Goal: Task Accomplishment & Management: Manage account settings

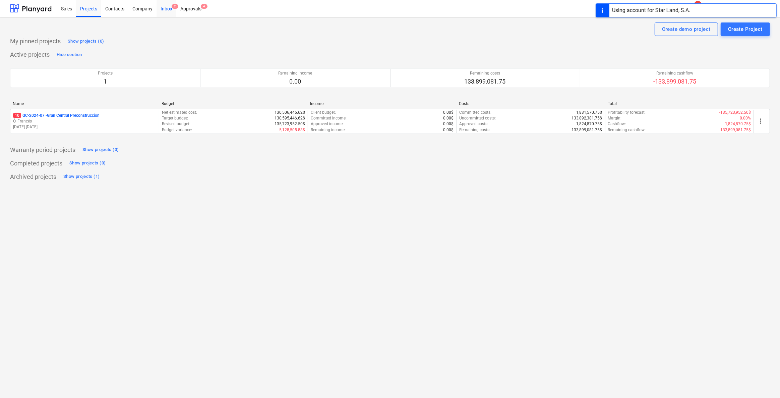
click at [170, 5] on div "Inbox 2" at bounding box center [167, 8] width 20 height 17
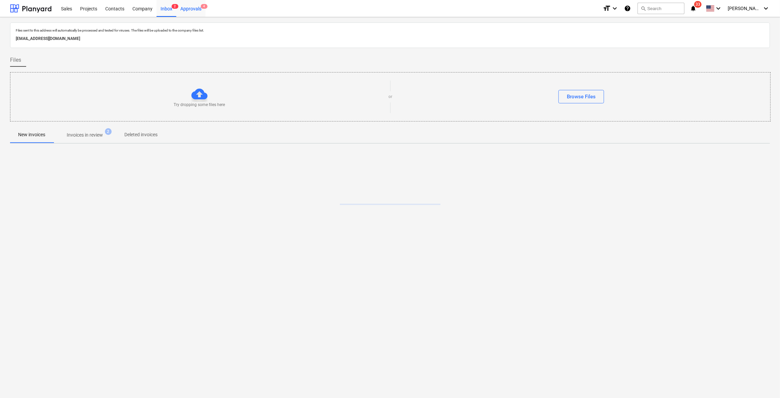
click at [191, 12] on div "Approvals 4" at bounding box center [190, 8] width 29 height 17
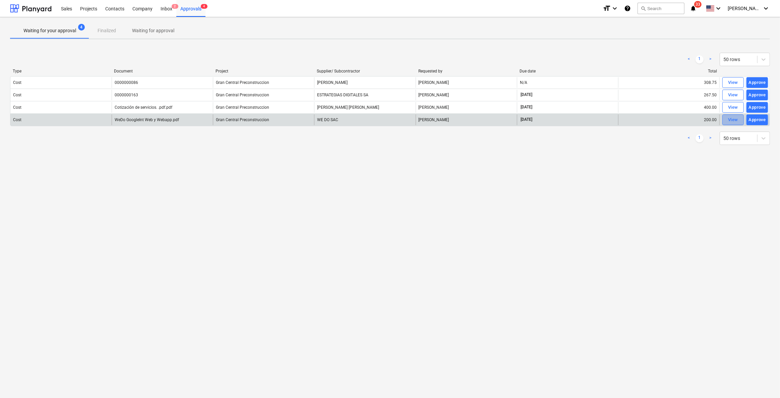
click at [726, 119] on span "View" at bounding box center [733, 120] width 15 height 8
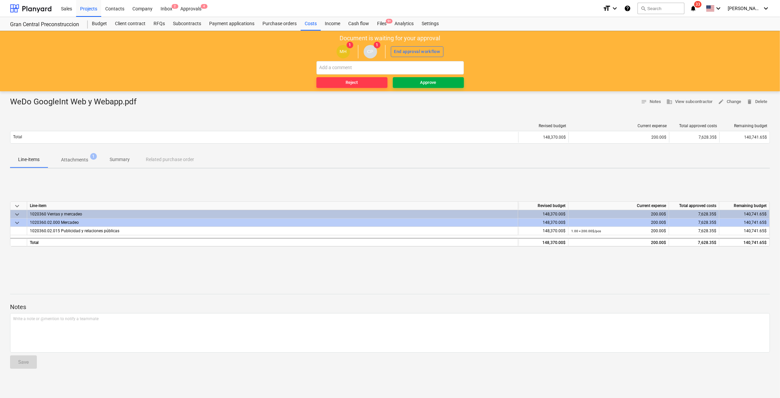
click at [424, 83] on div "Approve" at bounding box center [428, 83] width 16 height 8
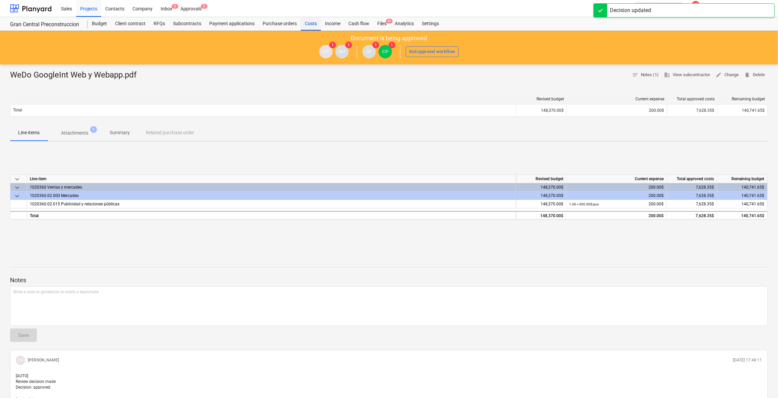
click at [305, 23] on div "Costs" at bounding box center [311, 23] width 20 height 13
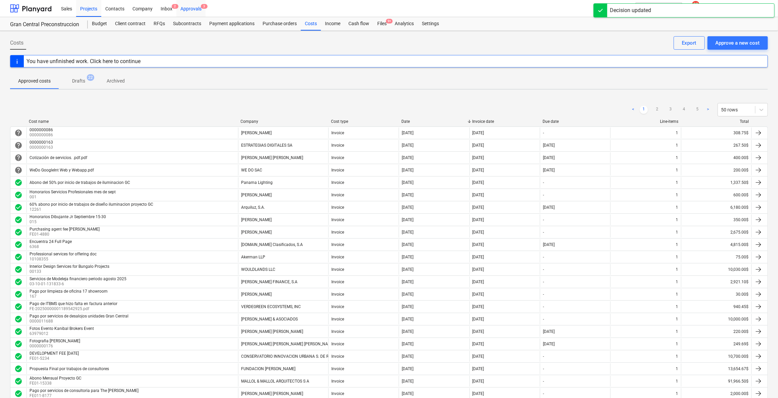
click at [182, 10] on div "Approvals 3" at bounding box center [190, 8] width 29 height 17
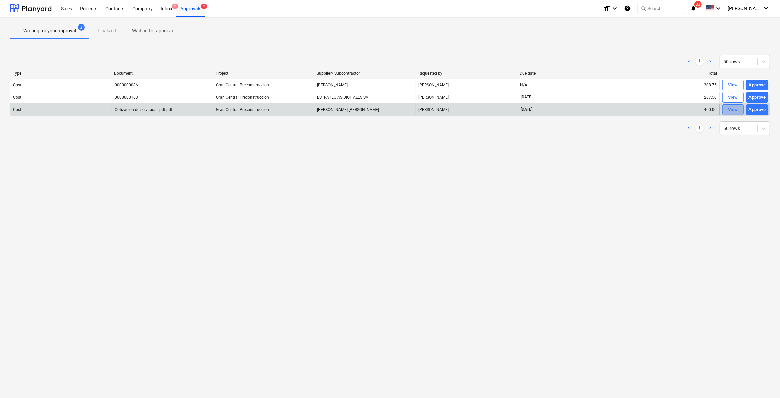
click at [735, 110] on div "View" at bounding box center [733, 110] width 10 height 8
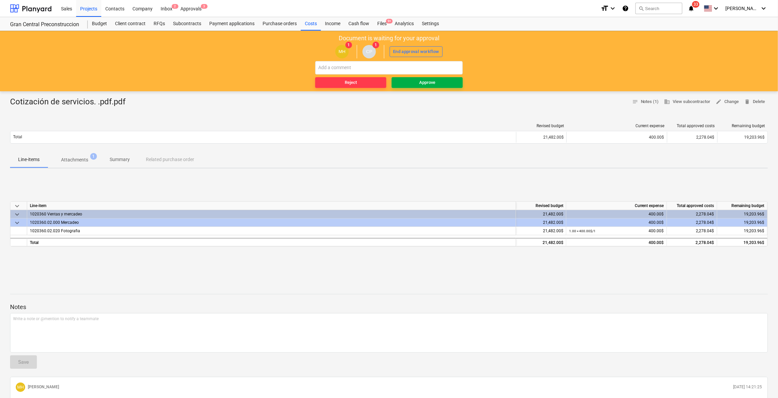
click at [441, 84] on span "Approve" at bounding box center [427, 83] width 66 height 8
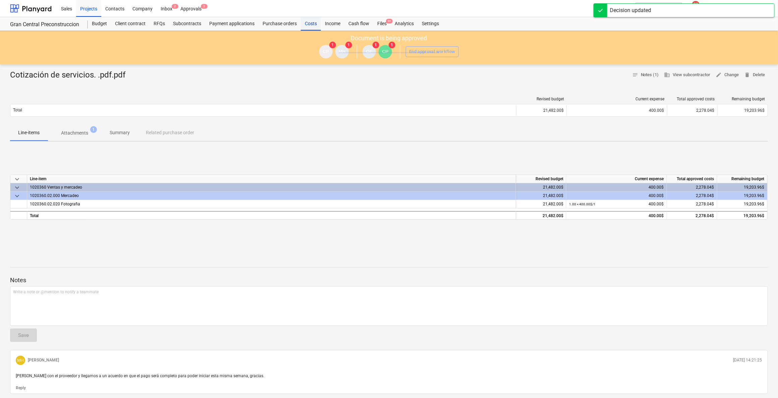
click at [308, 24] on div "Costs" at bounding box center [311, 23] width 20 height 13
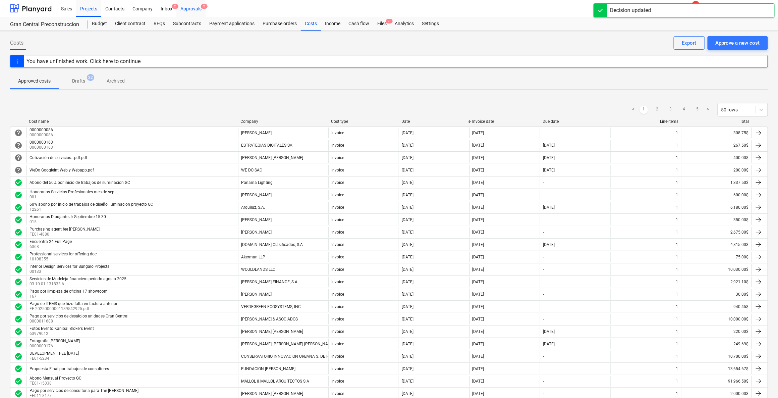
click at [195, 9] on div "Approvals 2" at bounding box center [190, 8] width 29 height 17
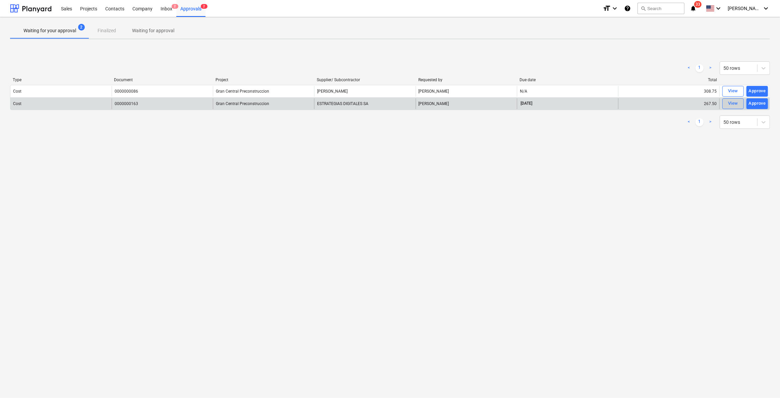
click at [732, 103] on div "View" at bounding box center [733, 104] width 10 height 8
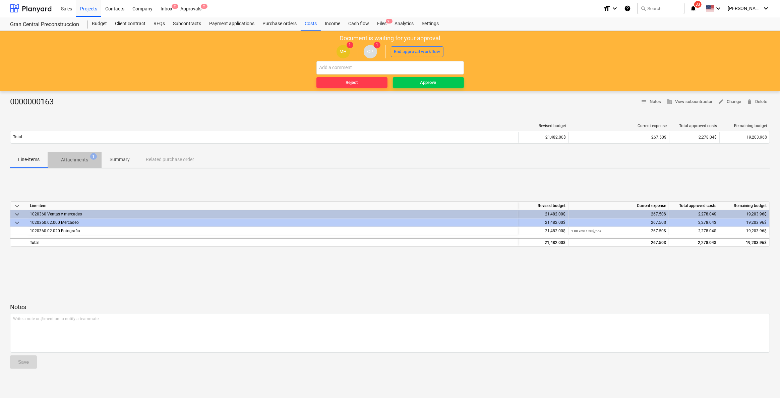
click at [80, 155] on span "Attachments 1" at bounding box center [75, 160] width 54 height 12
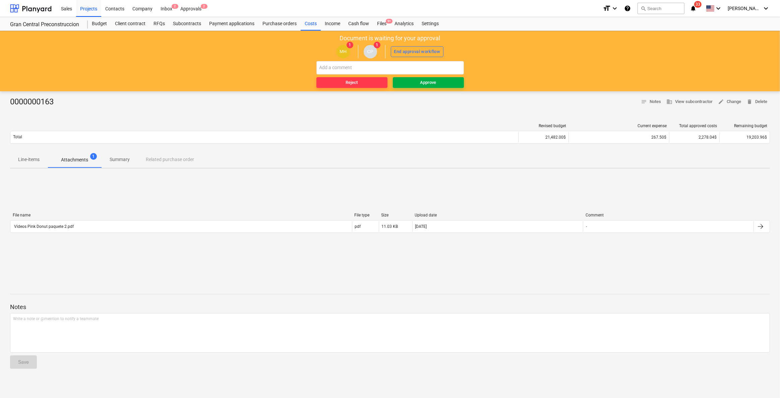
click at [427, 84] on div "Approve" at bounding box center [428, 83] width 16 height 8
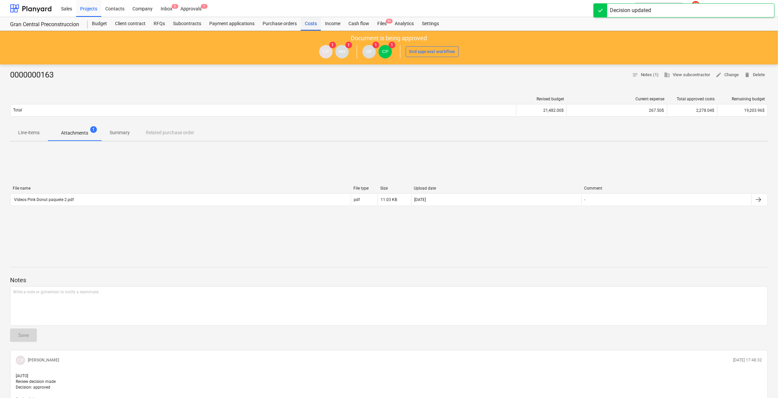
click at [310, 24] on div "Costs" at bounding box center [311, 23] width 20 height 13
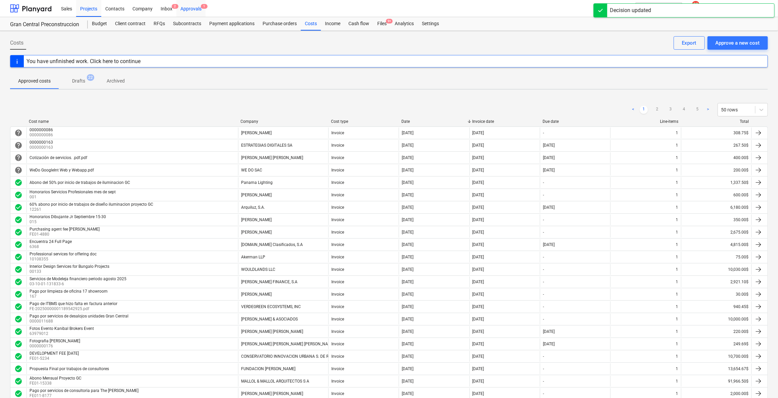
click at [187, 5] on div "Approvals 1" at bounding box center [190, 8] width 29 height 17
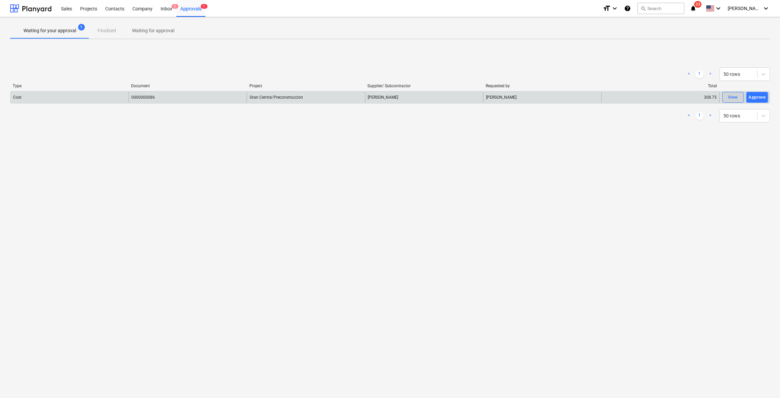
click at [730, 100] on div "View" at bounding box center [733, 98] width 10 height 8
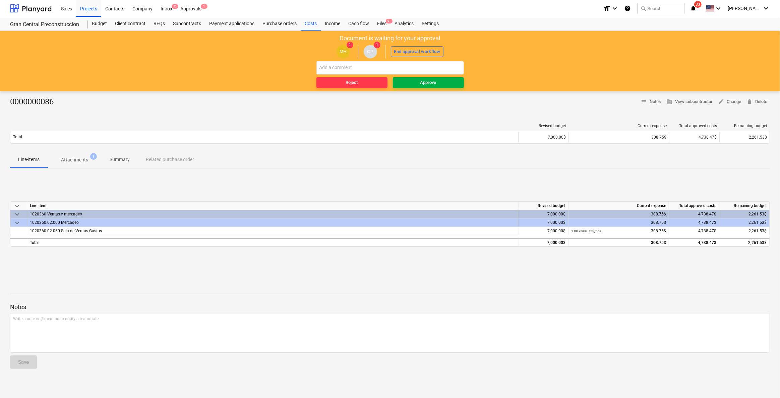
click at [457, 84] on span "Approve" at bounding box center [429, 83] width 66 height 8
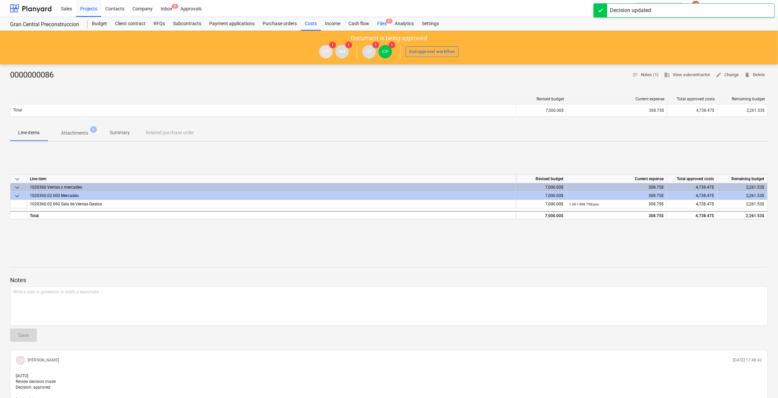
click at [379, 22] on div "Files 9+" at bounding box center [381, 23] width 17 height 13
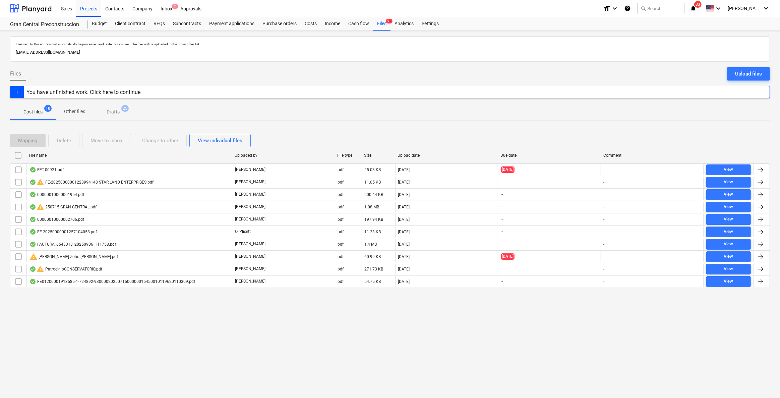
click at [16, 154] on input "checkbox" at bounding box center [18, 155] width 11 height 11
click at [57, 146] on button "Delete" at bounding box center [63, 140] width 31 height 13
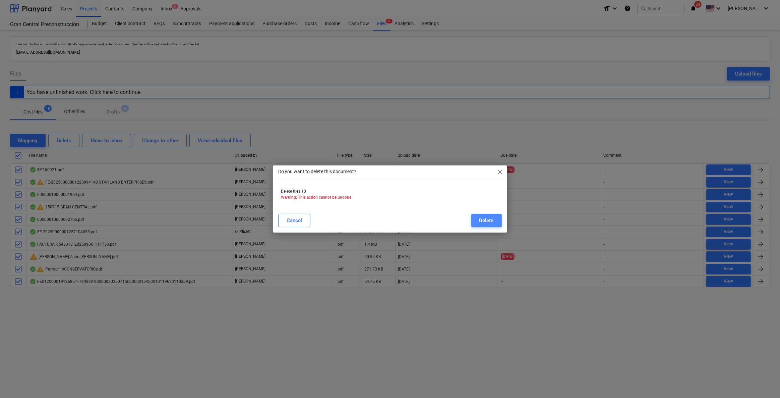
click at [496, 217] on button "Delete" at bounding box center [486, 220] width 31 height 13
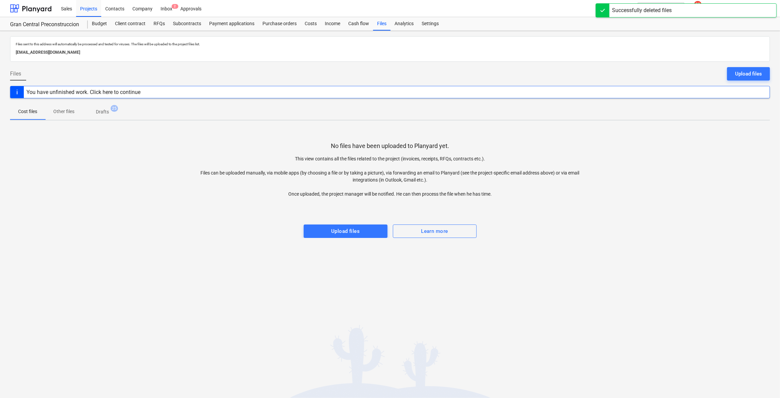
click at [106, 102] on div at bounding box center [390, 100] width 760 height 5
click at [106, 118] on button "Drafts 25" at bounding box center [102, 112] width 40 height 16
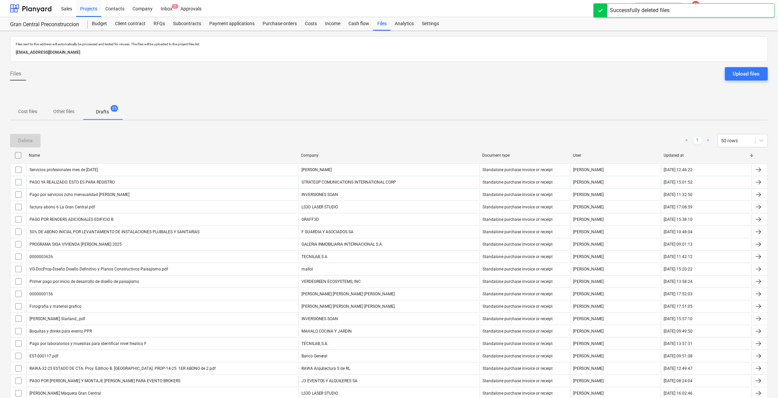
click at [111, 111] on span "Drafts 25" at bounding box center [102, 111] width 24 height 7
click at [19, 153] on input "checkbox" at bounding box center [18, 155] width 11 height 11
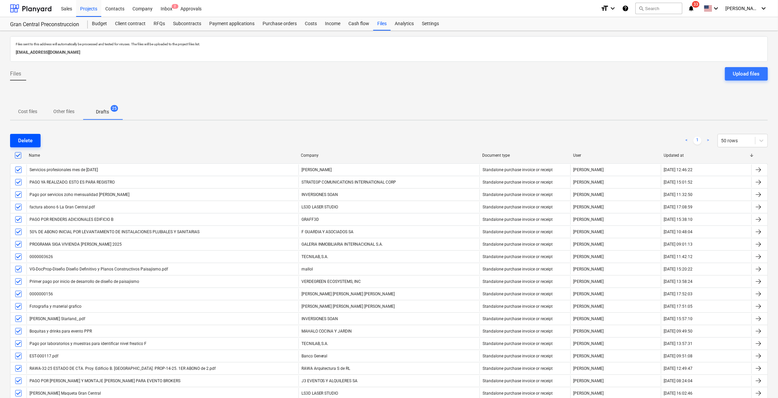
click at [32, 139] on div "Delete" at bounding box center [25, 140] width 14 height 9
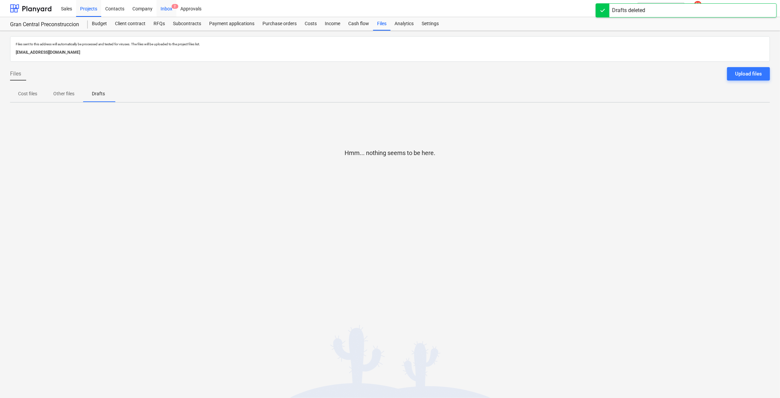
click at [171, 7] on div "Inbox 2" at bounding box center [167, 8] width 20 height 17
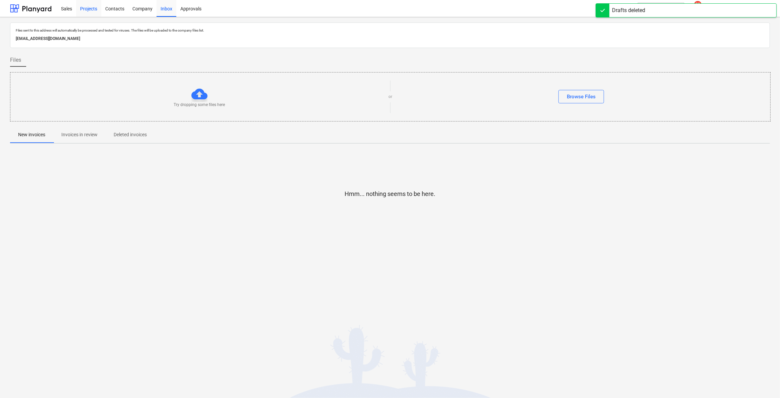
click at [84, 8] on div "Projects" at bounding box center [88, 8] width 25 height 17
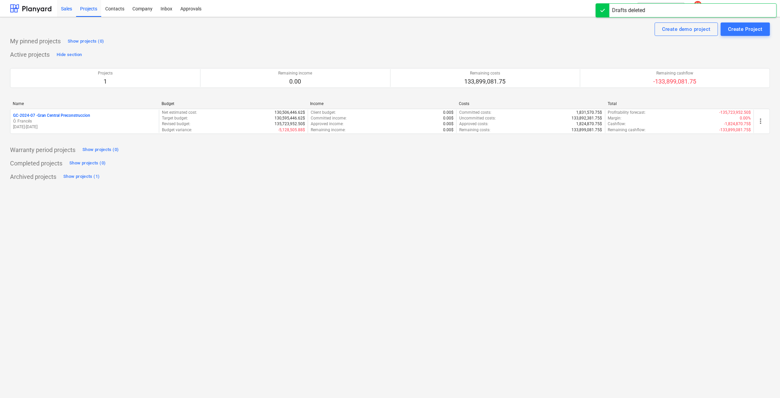
click at [63, 6] on div "Sales" at bounding box center [66, 8] width 19 height 17
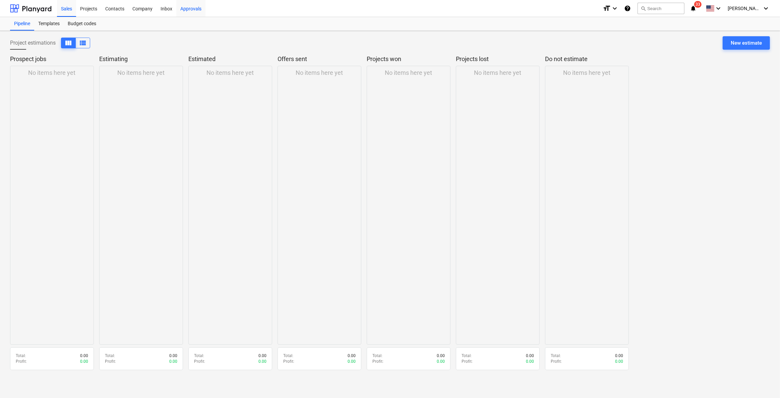
click at [197, 7] on div "Approvals" at bounding box center [190, 8] width 29 height 17
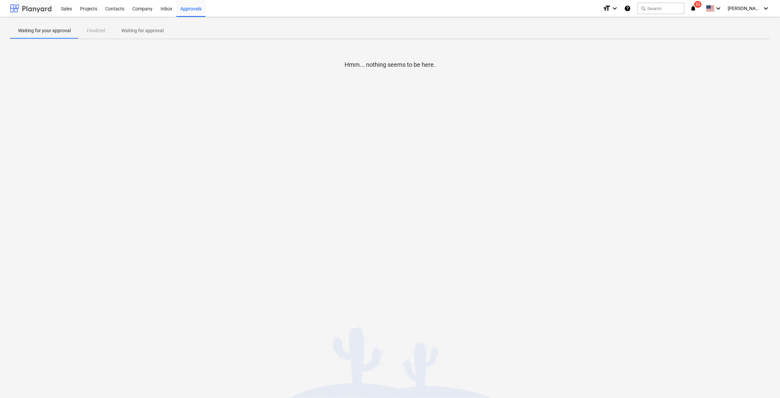
click at [23, 8] on div at bounding box center [31, 8] width 42 height 17
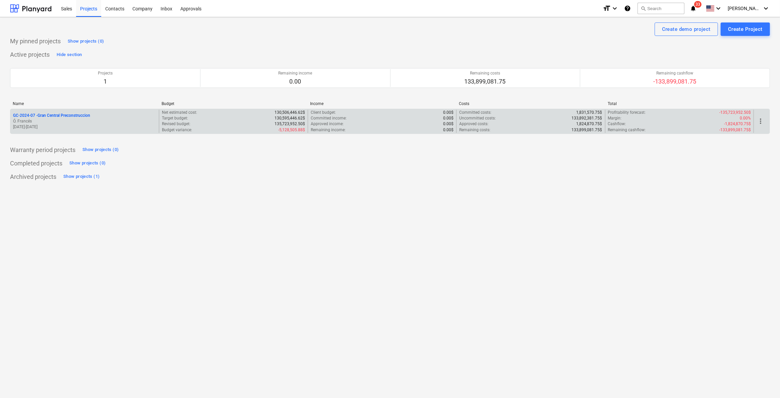
click at [48, 116] on p "GC-2024-07 - Gran Central Preconstruccion" at bounding box center [51, 116] width 77 height 6
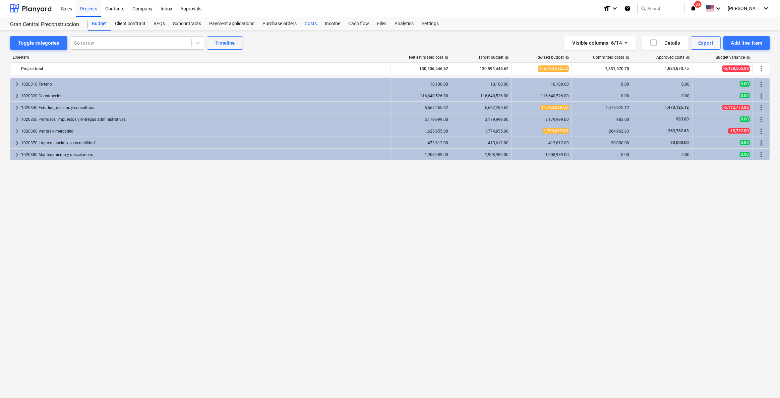
click at [305, 24] on div "Costs" at bounding box center [311, 23] width 20 height 13
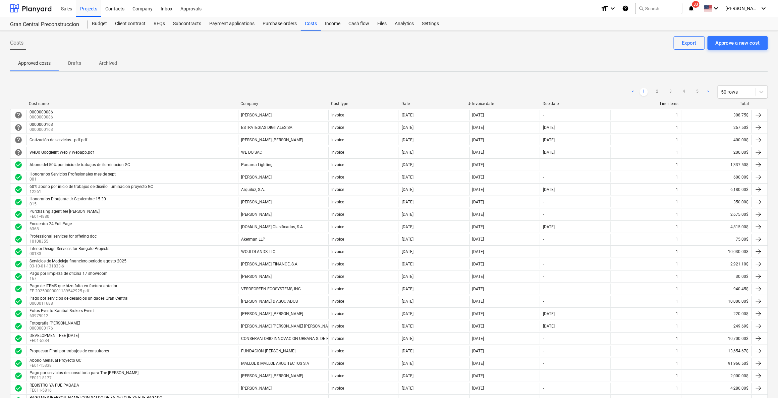
click at [699, 5] on span "33" at bounding box center [695, 4] width 7 height 7
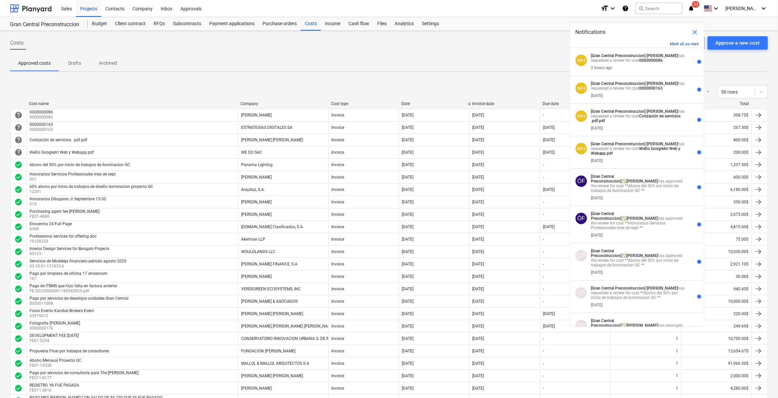
click at [689, 42] on button "Mark all as read" at bounding box center [684, 44] width 29 height 5
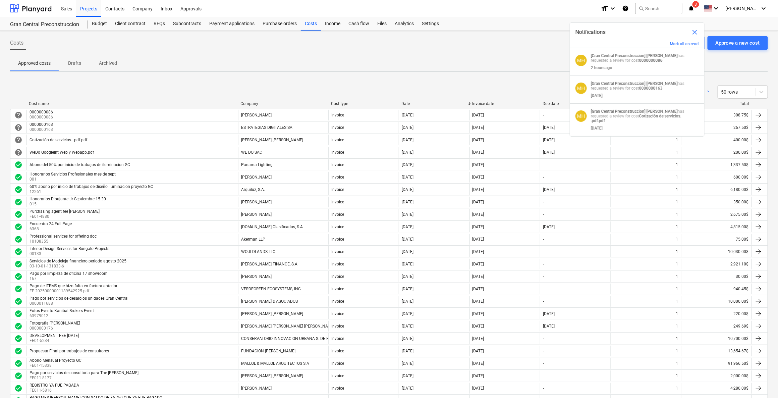
click at [692, 29] on span "close" at bounding box center [694, 32] width 8 height 8
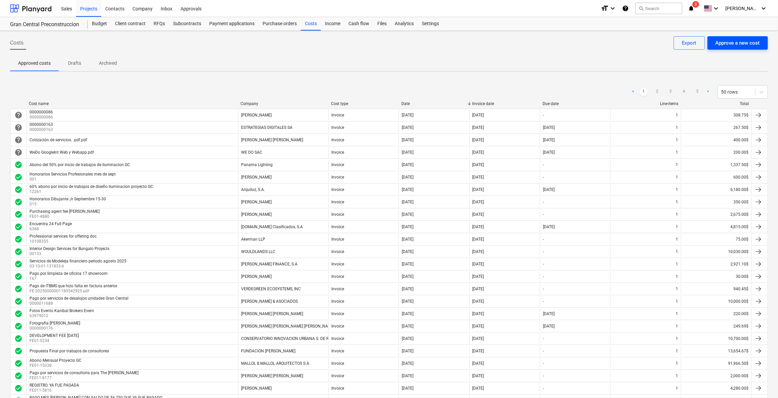
click at [724, 47] on button "Approve a new cost" at bounding box center [737, 42] width 60 height 13
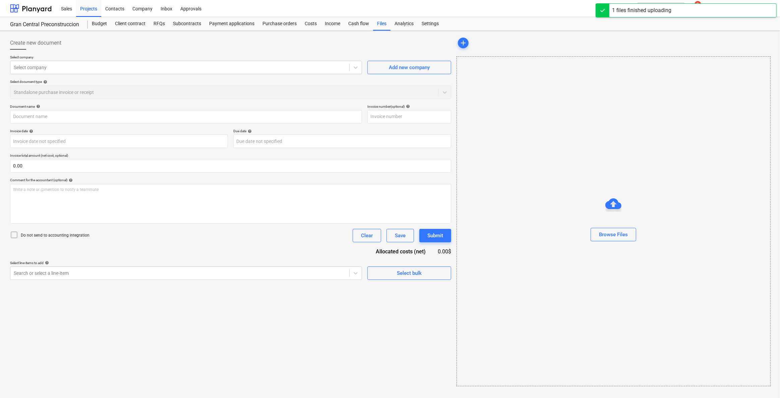
type input "Panama^J Grand Central [DATE] (1).pdf"
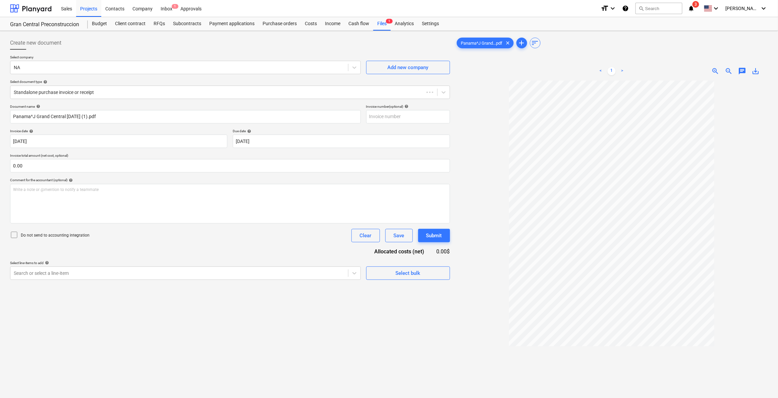
type input "[DATE]"
click at [91, 63] on div "NA" at bounding box center [179, 67] width 338 height 9
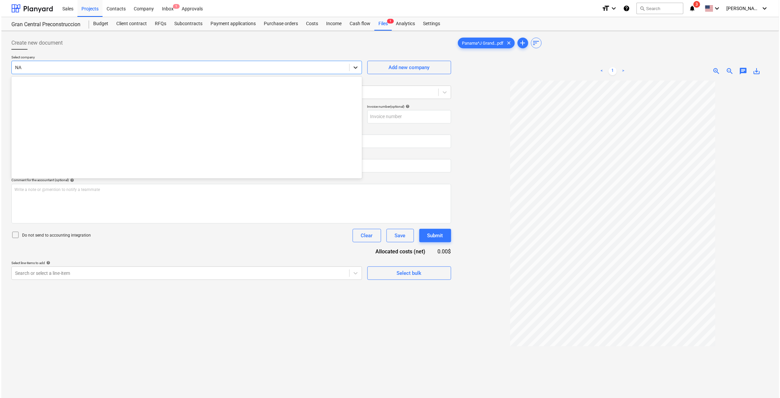
scroll to position [5033, 0]
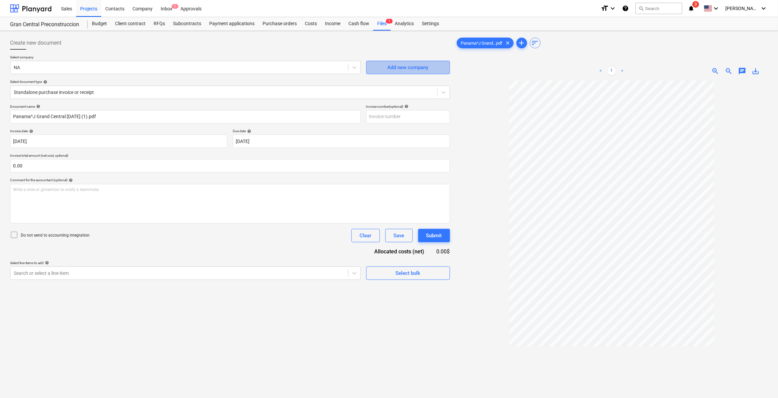
click at [398, 70] on div "Add new company" at bounding box center [407, 67] width 41 height 9
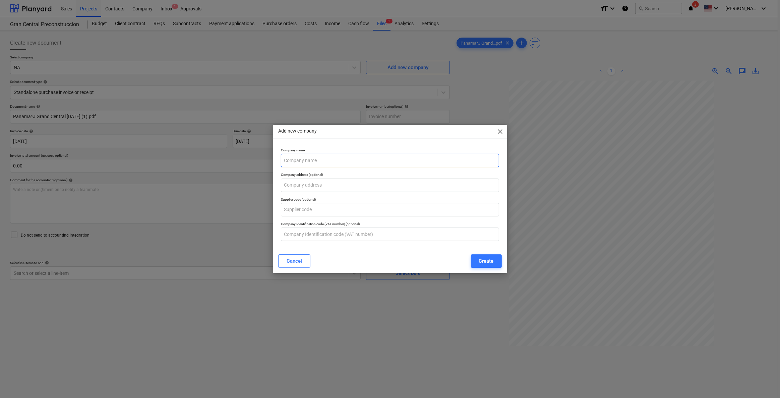
click at [328, 160] on input "text" at bounding box center [390, 160] width 218 height 13
type input "[PERSON_NAME] Planning Group, INC"
click at [486, 263] on div "Create" at bounding box center [486, 260] width 15 height 9
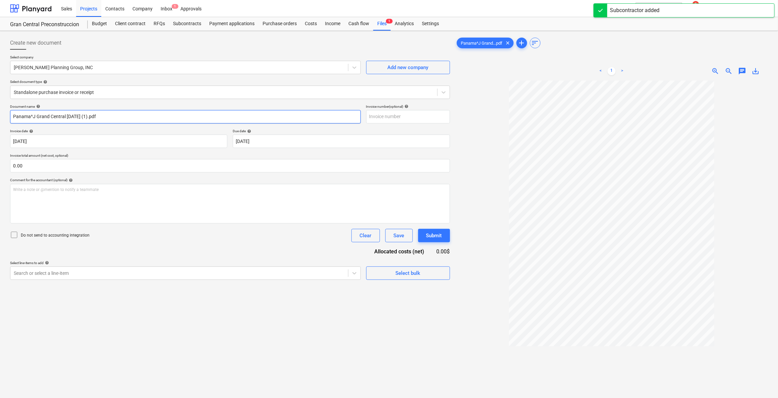
drag, startPoint x: 123, startPoint y: 114, endPoint x: -19, endPoint y: 111, distance: 142.1
click at [0, 111] on html "Sales Projects Contacts Company Inbox 1 Approvals format_size keyboard_arrow_do…" at bounding box center [389, 199] width 778 height 398
type input "R"
drag, startPoint x: 119, startPoint y: 116, endPoint x: 196, endPoint y: 114, distance: 77.1
click at [196, 114] on input "Pago por retenido de servicios para consultoria de Gran Cent" at bounding box center [185, 116] width 351 height 13
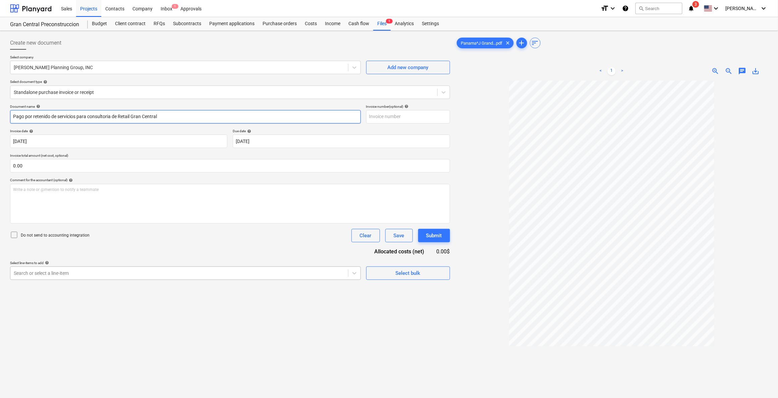
type input "Pago por retenido de servicios para consultoria de Retail Gran Central"
click at [188, 270] on div at bounding box center [179, 272] width 331 height 7
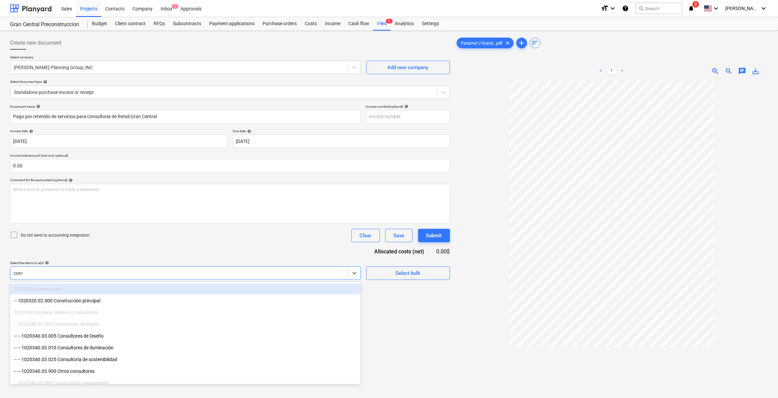
type input "consu"
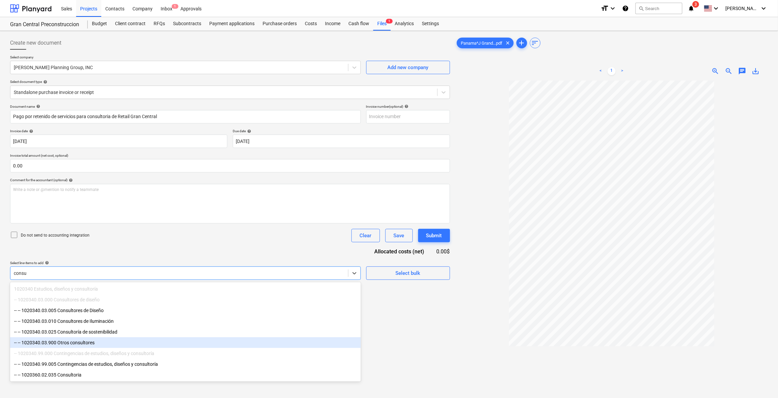
click at [125, 342] on div "-- -- 1020340.03.900 Otros consultores" at bounding box center [185, 342] width 351 height 11
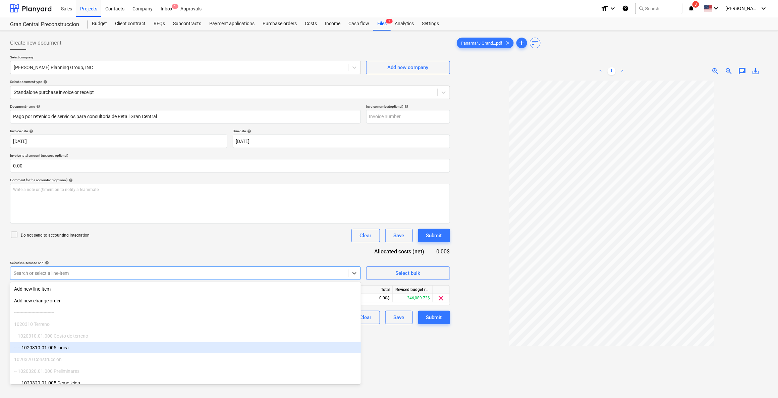
click at [438, 373] on div "Create new document Select company [PERSON_NAME] Planning Group, INC Add new co…" at bounding box center [229, 248] width 445 height 428
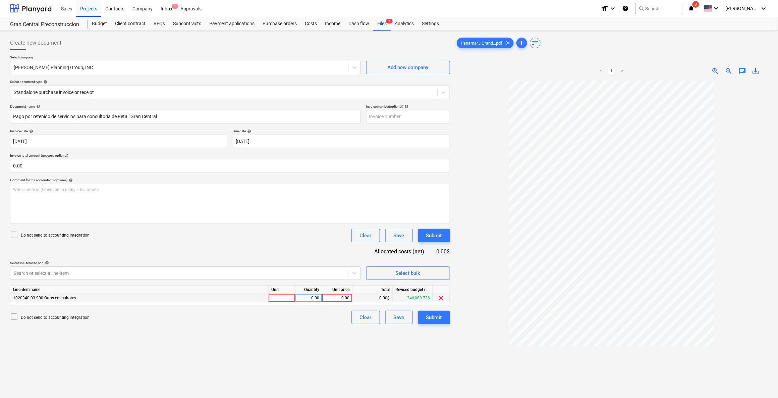
click at [349, 298] on div "0.00" at bounding box center [337, 298] width 24 height 8
type input "4000"
click at [256, 363] on div "Create new document Select company [PERSON_NAME] Planning Group, INC Add new co…" at bounding box center [229, 248] width 445 height 428
click at [303, 142] on body "Sales Projects Contacts Company Inbox 1 Approvals format_size keyboard_arrow_do…" at bounding box center [389, 199] width 778 height 398
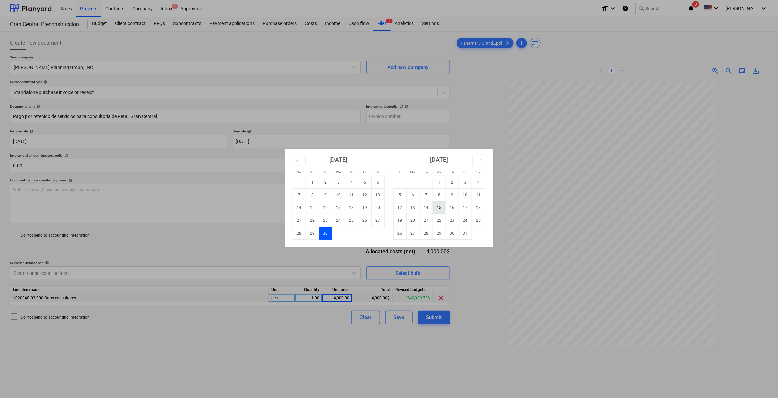
click at [441, 208] on td "15" at bounding box center [438, 207] width 13 height 13
type input "[DATE]"
click at [89, 145] on body "Sales Projects Contacts Company Inbox 1 Approvals format_size keyboard_arrow_do…" at bounding box center [389, 199] width 778 height 398
click at [436, 313] on div "Su Mo Tu We Th Fr Sa Su Mo Tu We Th Fr Sa [DATE] 1 2 3 4 5 6 7 8 9 10 11 12 13 …" at bounding box center [389, 199] width 778 height 398
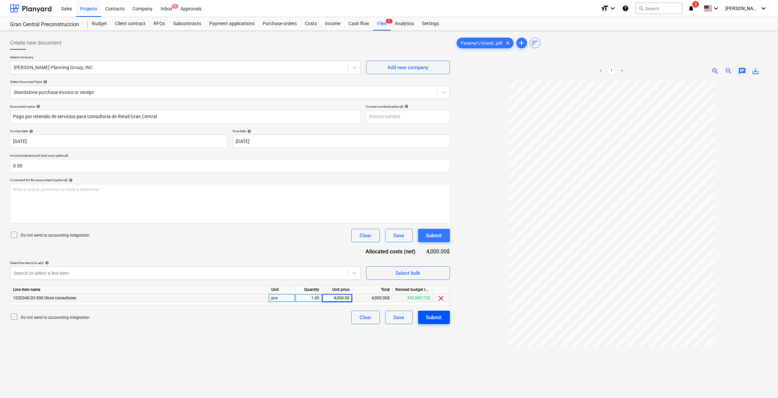
click at [436, 318] on div "Submit" at bounding box center [434, 317] width 16 height 9
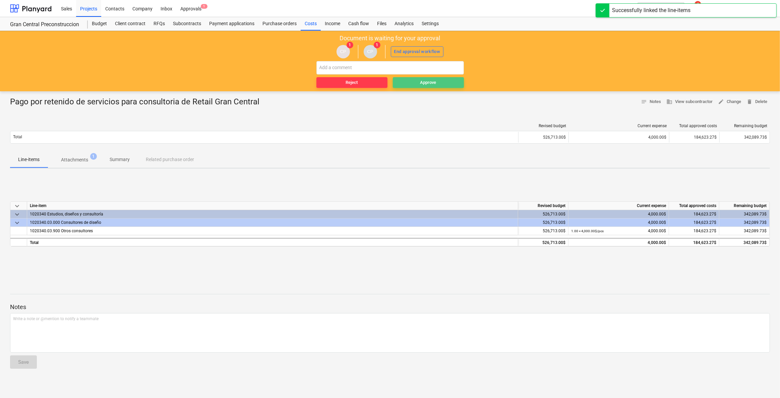
click at [406, 80] on span "Approve" at bounding box center [429, 83] width 66 height 8
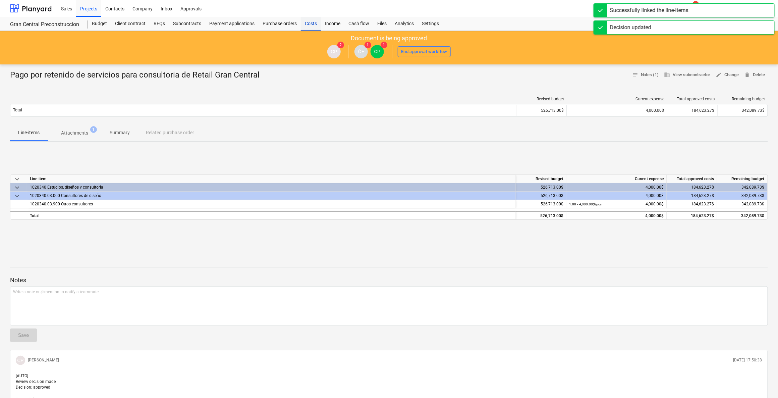
click at [308, 20] on div "Costs" at bounding box center [311, 23] width 20 height 13
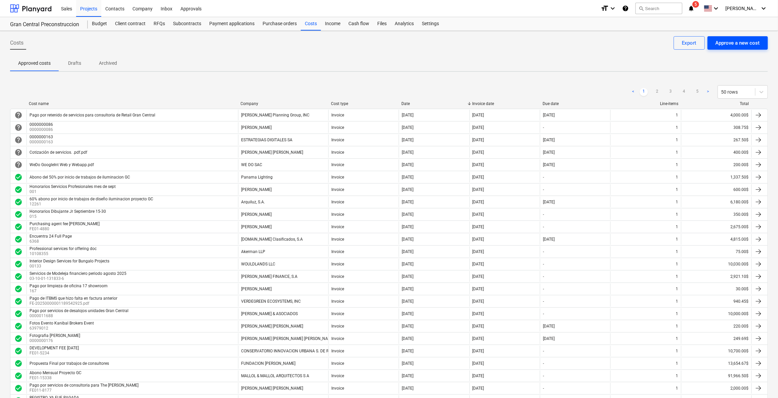
click at [720, 39] on div "Approve a new cost" at bounding box center [737, 43] width 44 height 9
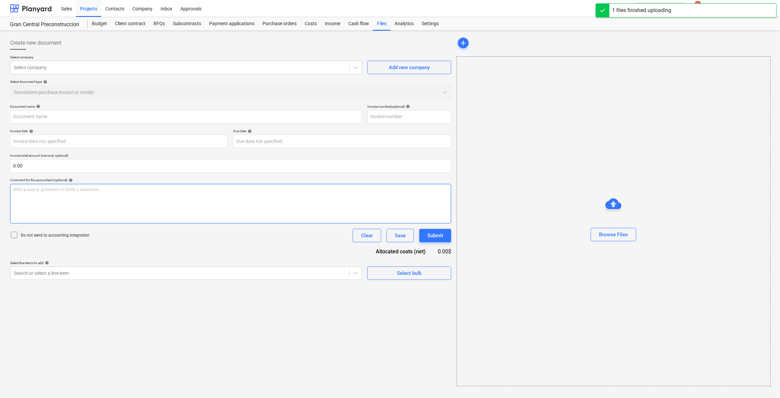
type input "FE-20250000001339518161 STAR LAND ENTERPRISES, S DE [PERSON_NAME].pdf"
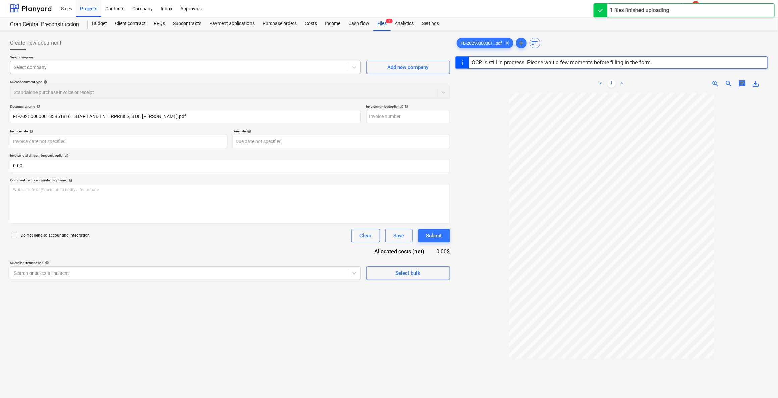
click at [146, 66] on div at bounding box center [179, 67] width 331 height 7
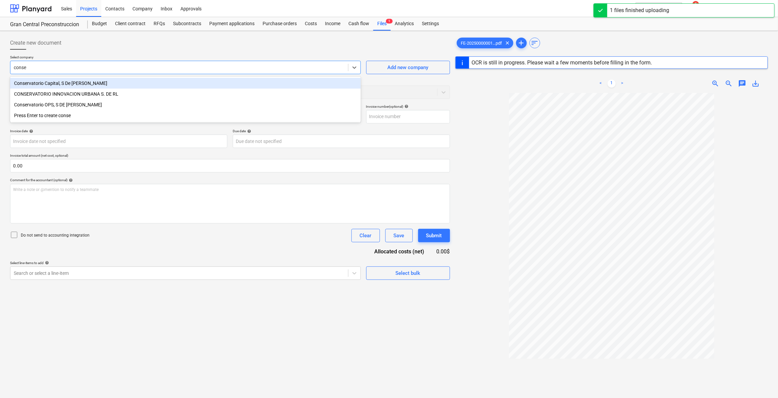
type input "[PERSON_NAME]"
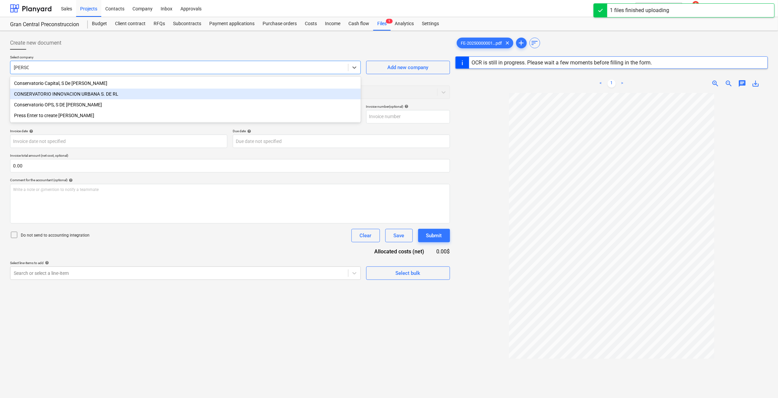
click at [120, 94] on div "CONSERVATORIO INNOVACION URBANA S. DE RL" at bounding box center [185, 93] width 351 height 11
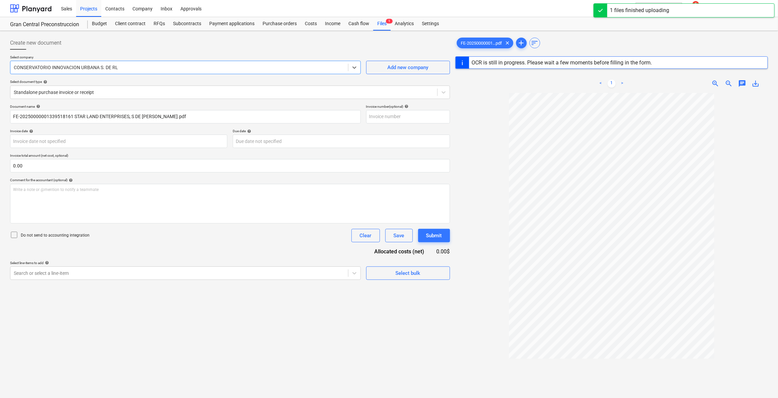
type input "1"
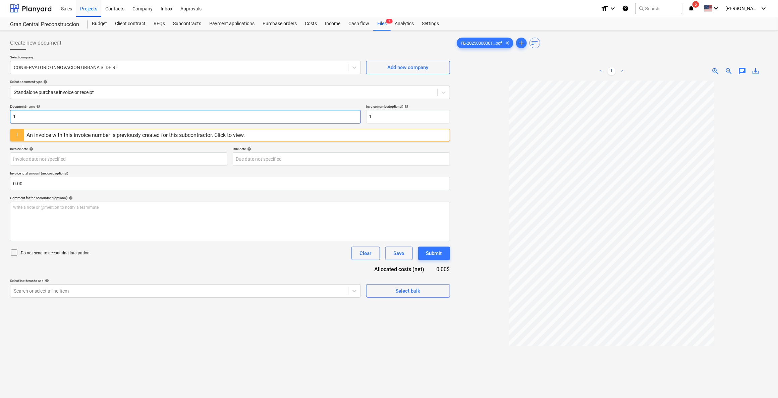
drag, startPoint x: 140, startPoint y: 116, endPoint x: -51, endPoint y: 116, distance: 191.0
click at [0, 116] on html "Sales Projects Contacts Company Inbox Approvals format_size keyboard_arrow_down…" at bounding box center [389, 199] width 778 height 398
type input "Development Fee [DATE]"
drag, startPoint x: 381, startPoint y: 114, endPoint x: 362, endPoint y: 114, distance: 19.1
click at [362, 114] on div "Document name help Development Fee [DATE] Invoice number (optional) help 1" at bounding box center [230, 113] width 440 height 19
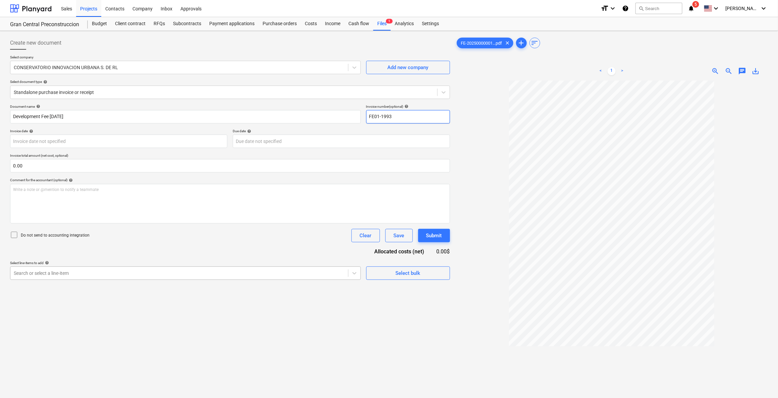
type input "FE01-1993"
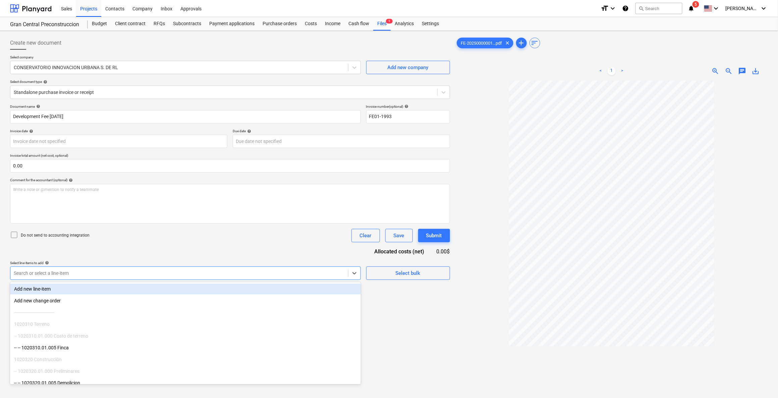
click at [110, 271] on div at bounding box center [179, 272] width 331 height 7
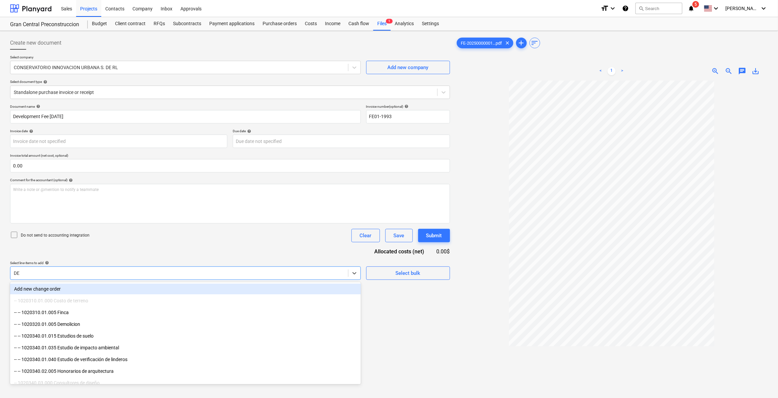
type input "D"
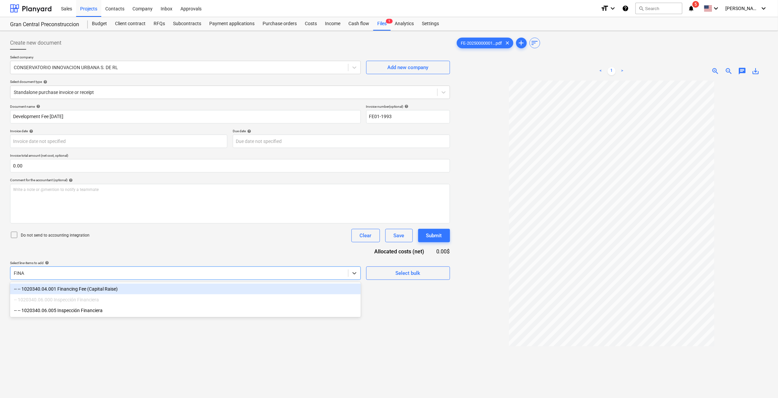
type input "[PERSON_NAME]"
click at [115, 289] on div "-- -- 1020340.04.001 Financing Fee (Capital Raise)" at bounding box center [185, 288] width 351 height 11
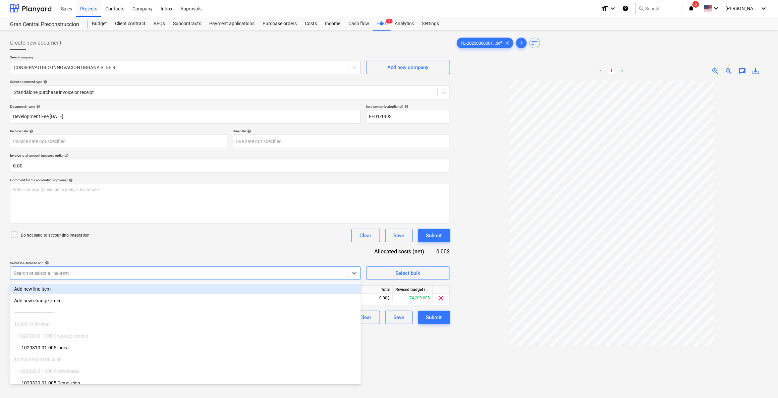
click at [433, 367] on div "Create new document Select company CONSERVATORIO INNOVACION URBANA S. DE RL Add…" at bounding box center [229, 248] width 445 height 428
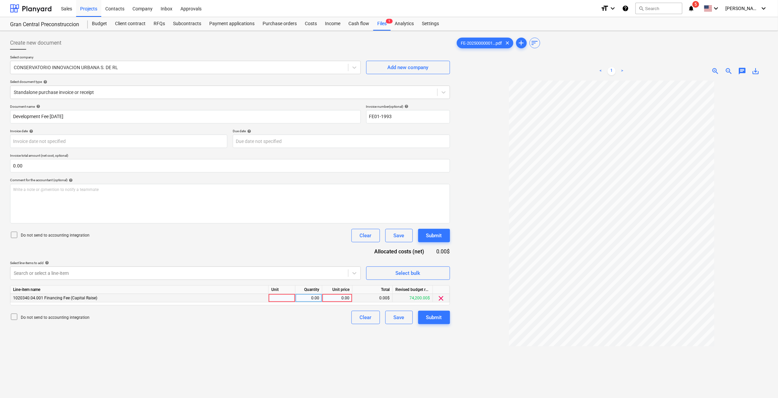
click at [337, 298] on div "0.00" at bounding box center [337, 298] width 24 height 8
type input "10700"
click at [337, 300] on input "10700" at bounding box center [337, 298] width 30 height 8
click at [302, 324] on div "Create new document Select company CONSERVATORIO INNOVACION URBANA S. DE RL Add…" at bounding box center [229, 248] width 445 height 428
click at [424, 316] on button "Submit" at bounding box center [434, 316] width 32 height 13
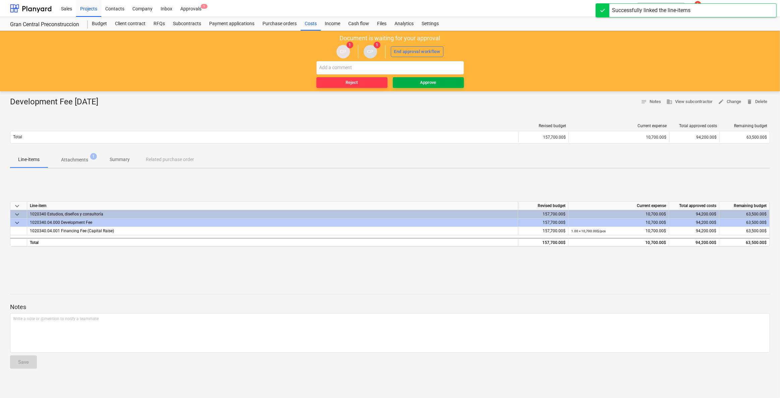
click at [423, 81] on div "Approve" at bounding box center [428, 83] width 16 height 8
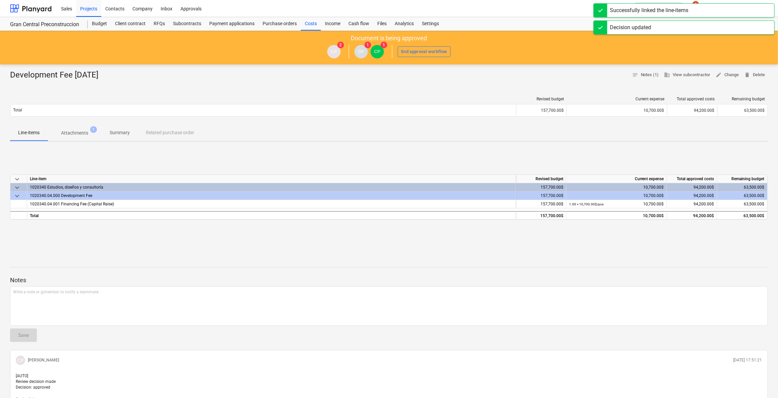
drag, startPoint x: 308, startPoint y: 24, endPoint x: 218, endPoint y: 3, distance: 93.1
click at [308, 24] on div "Costs" at bounding box center [311, 23] width 20 height 13
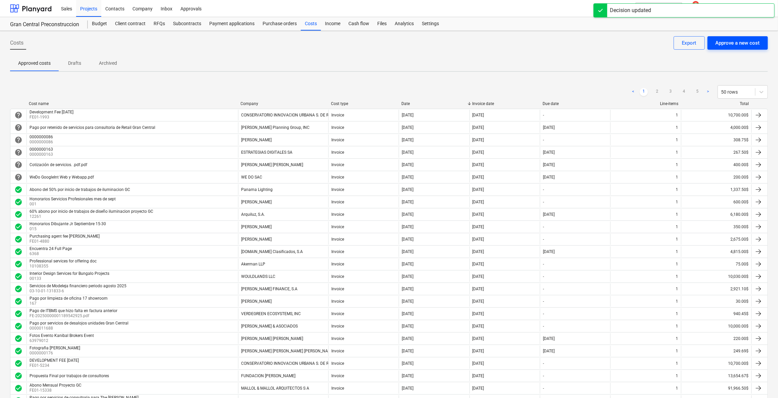
click at [724, 45] on div "Approve a new cost" at bounding box center [737, 43] width 44 height 9
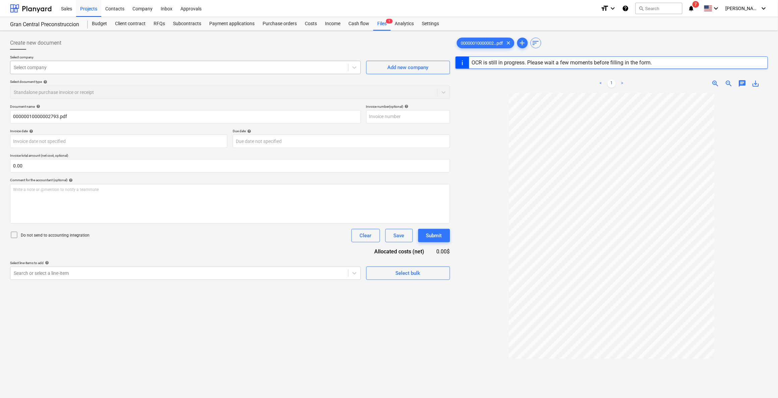
type input "0000002793"
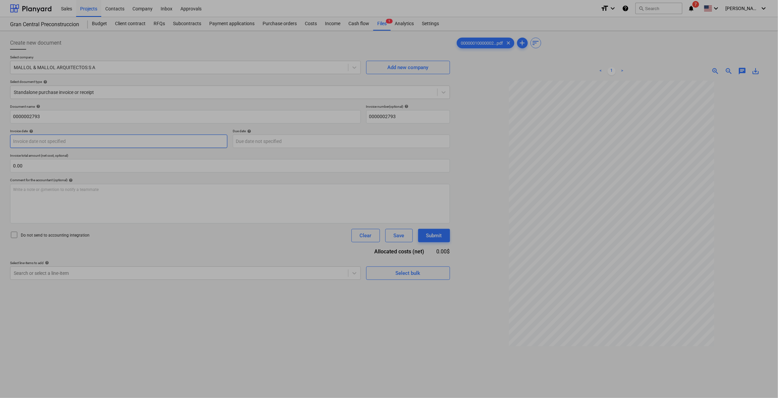
click at [87, 137] on body "Sales Projects Contacts Company Inbox Approvals format_size keyboard_arrow_down…" at bounding box center [389, 199] width 778 height 398
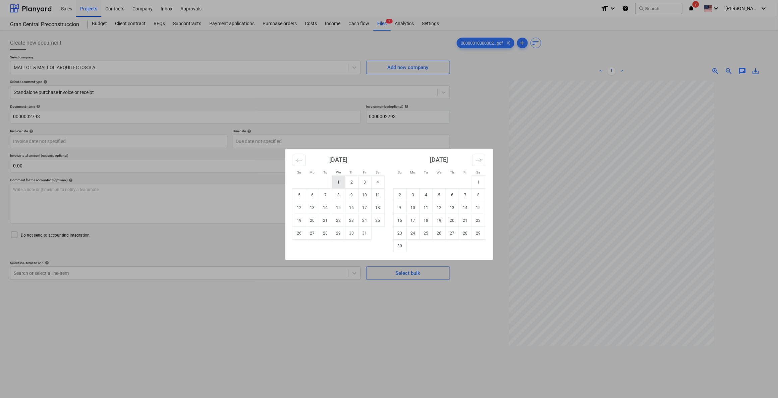
click at [337, 178] on td "1" at bounding box center [338, 182] width 13 height 13
type input "[DATE]"
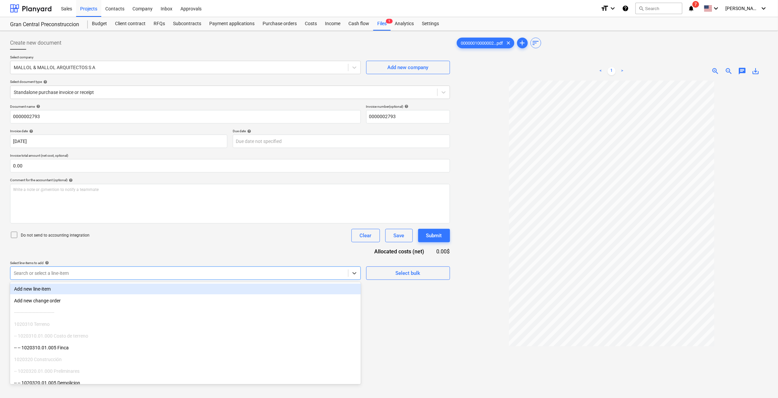
click at [214, 277] on div "Search or select a line-item" at bounding box center [185, 272] width 351 height 13
type input "arq"
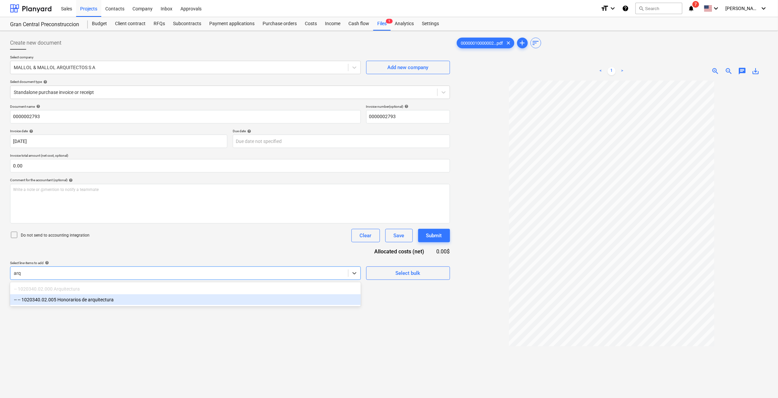
click at [198, 299] on div "-- -- 1020340.02.005 Honorarios de arquitectura" at bounding box center [185, 299] width 351 height 11
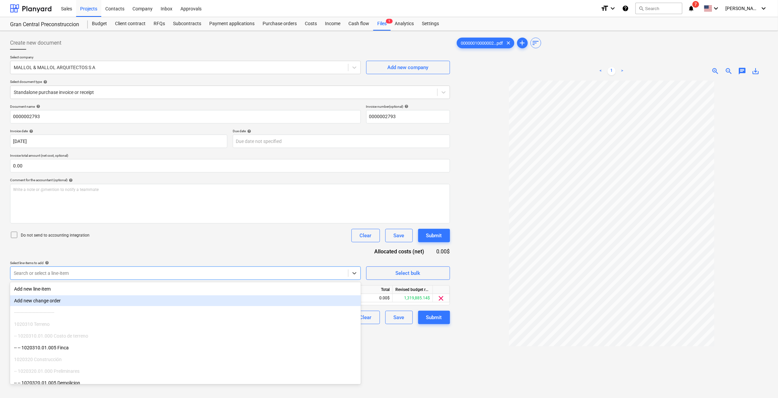
drag, startPoint x: 440, startPoint y: 370, endPoint x: 435, endPoint y: 360, distance: 11.7
click at [441, 369] on div "Create new document Select company MALLOL & MALLOL ARQUITECTOS S A Add new comp…" at bounding box center [229, 248] width 445 height 428
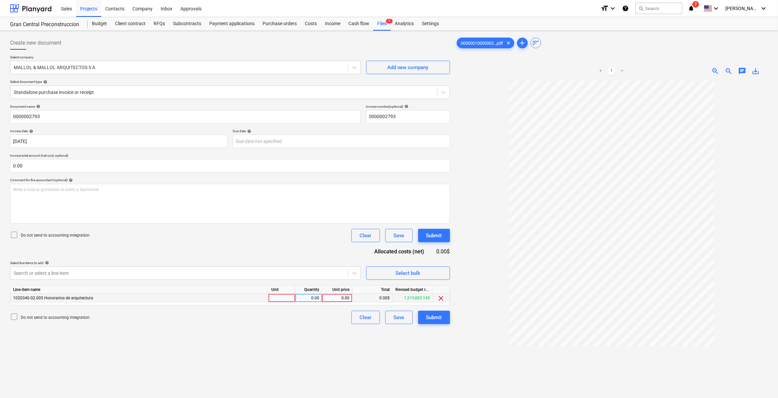
click at [340, 296] on div "0.00" at bounding box center [337, 298] width 24 height 8
type input "91966.50"
click at [327, 378] on div "Create new document Select company MALLOL & MALLOL ARQUITECTOS S A Add new comp…" at bounding box center [229, 248] width 445 height 428
click at [443, 325] on div "Create new document Select company MALLOL & MALLOL ARQUITECTOS S A Add new comp…" at bounding box center [229, 248] width 445 height 428
click at [439, 319] on div "Submit" at bounding box center [434, 317] width 16 height 9
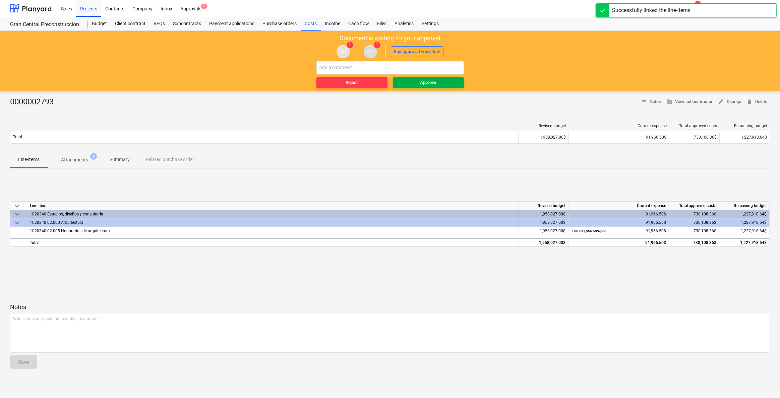
click at [427, 81] on div "Approve" at bounding box center [428, 83] width 16 height 8
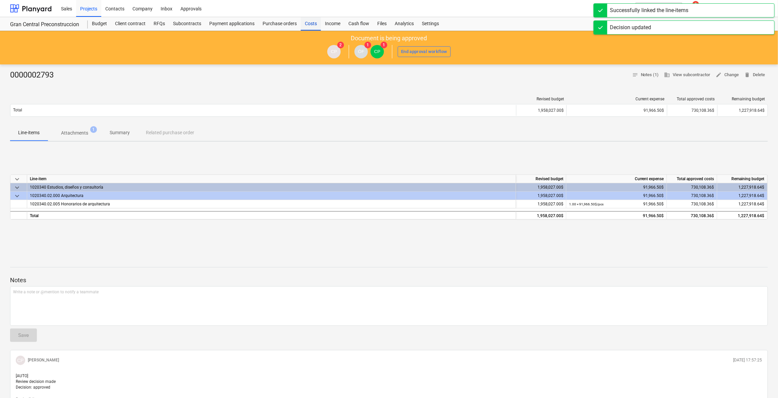
click at [311, 20] on div "Costs" at bounding box center [311, 23] width 20 height 13
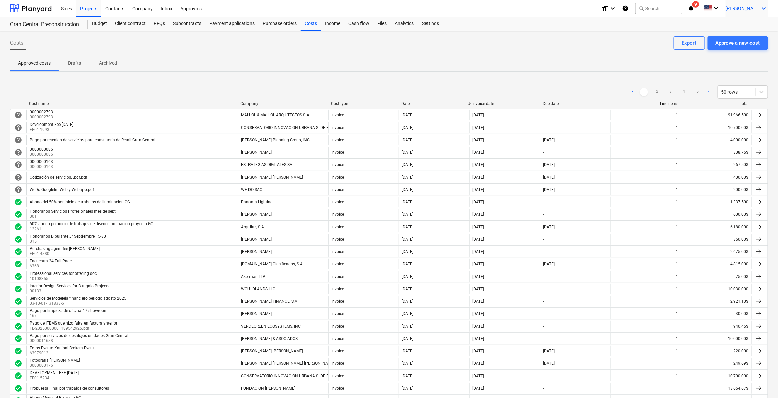
click at [753, 7] on span "[PERSON_NAME]" at bounding box center [742, 8] width 34 height 5
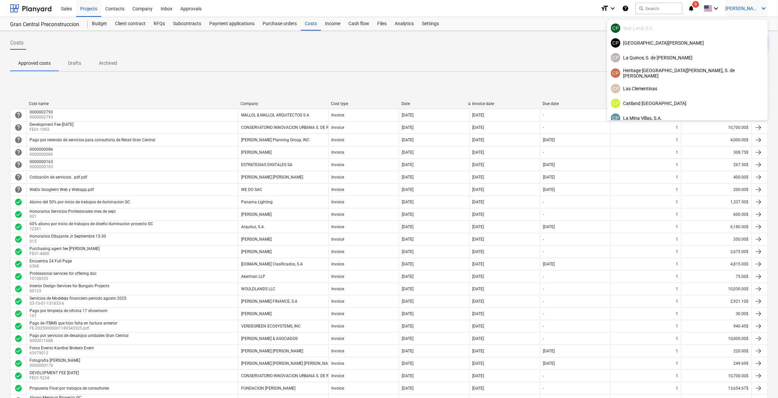
click at [709, 6] on div at bounding box center [389, 199] width 778 height 398
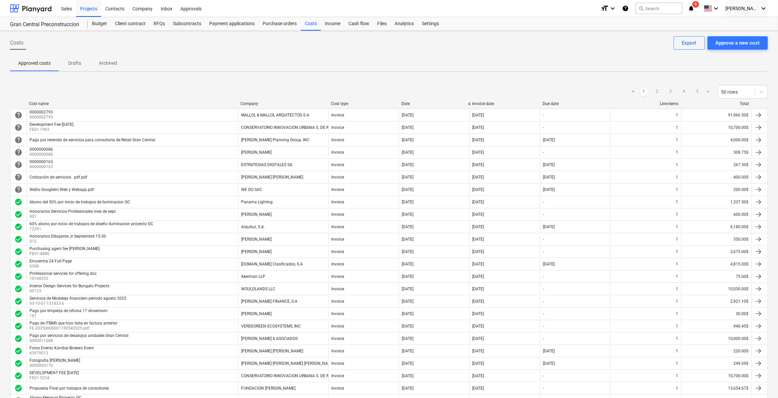
click at [694, 7] on icon "notifications" at bounding box center [690, 8] width 7 height 8
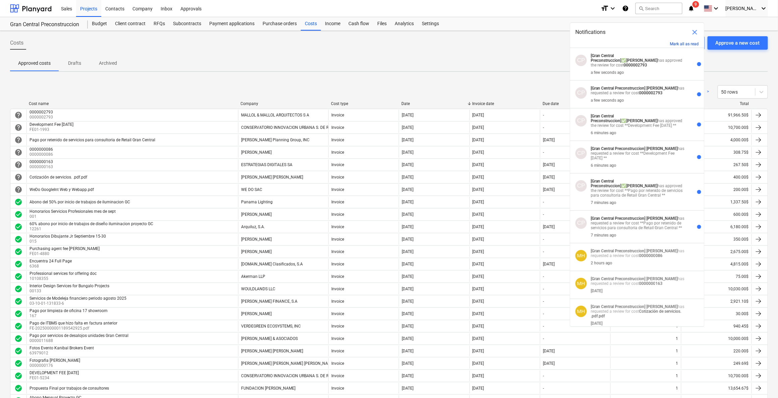
click at [694, 43] on button "Mark all as read" at bounding box center [684, 44] width 29 height 5
click at [694, 31] on span "close" at bounding box center [694, 32] width 8 height 8
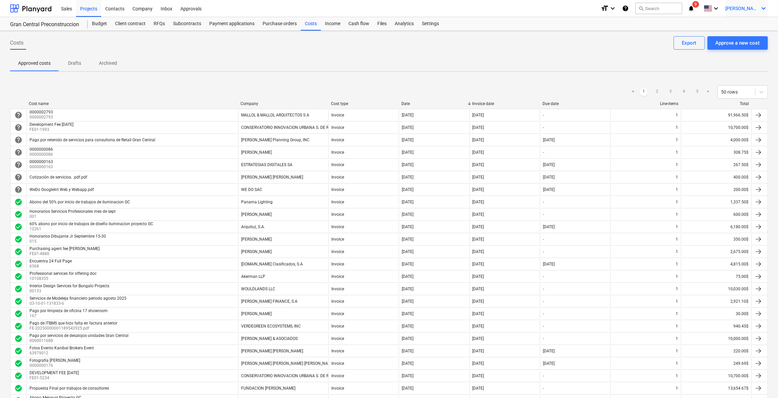
click at [765, 8] on icon "keyboard_arrow_down" at bounding box center [763, 8] width 8 height 8
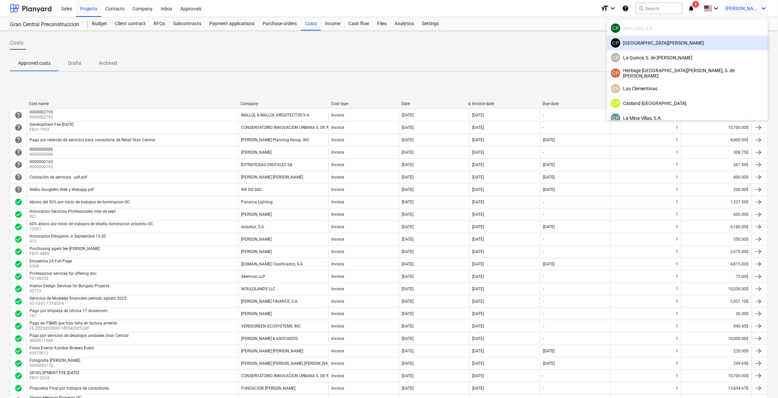
click at [724, 43] on div "[GEOGRAPHIC_DATA][PERSON_NAME]" at bounding box center [687, 42] width 153 height 9
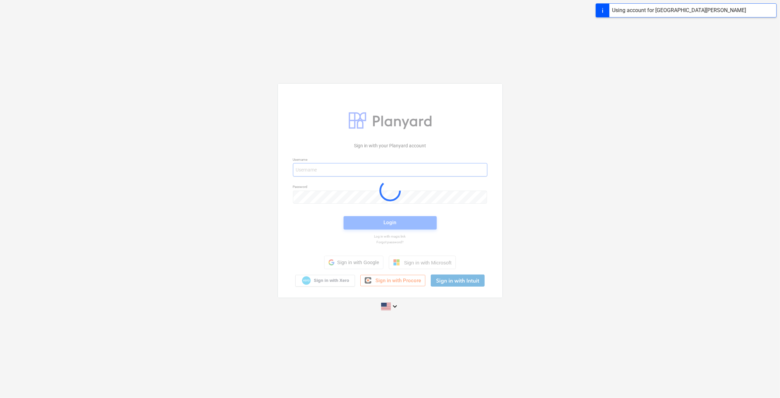
type input "[PERSON_NAME][EMAIL_ADDRESS][DOMAIN_NAME]"
